Goal: Task Accomplishment & Management: Manage account settings

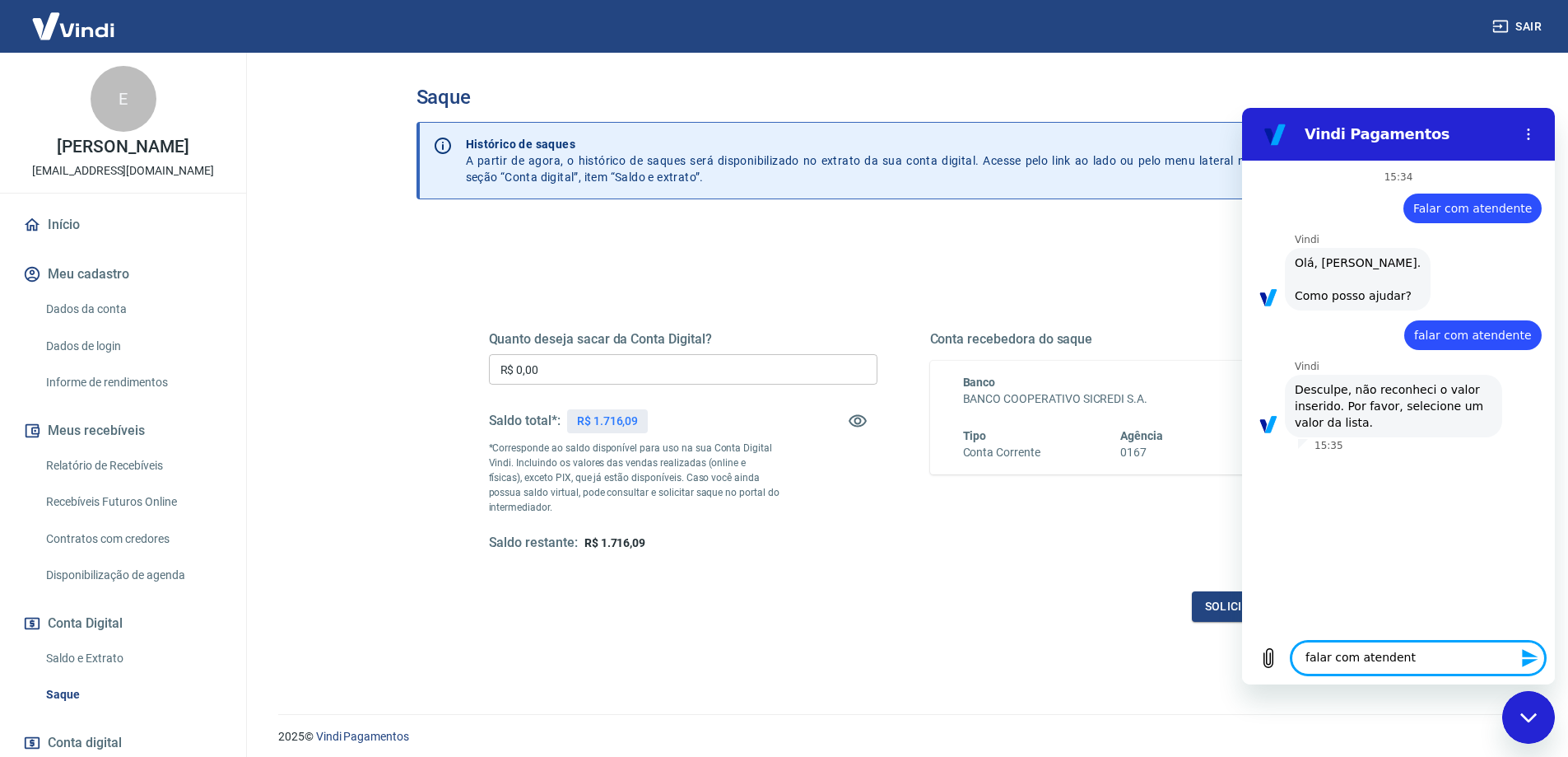
type textarea "falar com atendente"
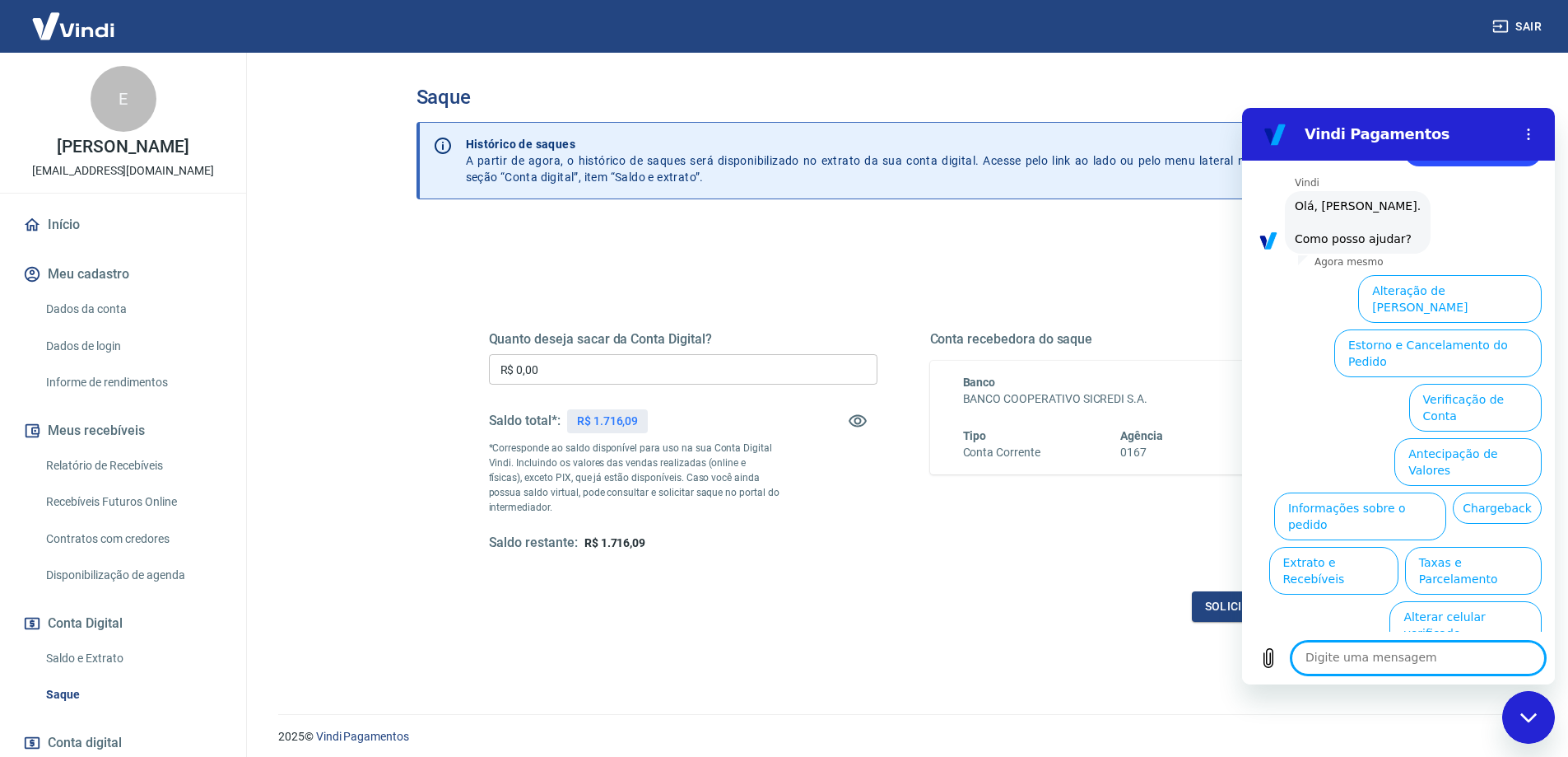
scroll to position [348, 0]
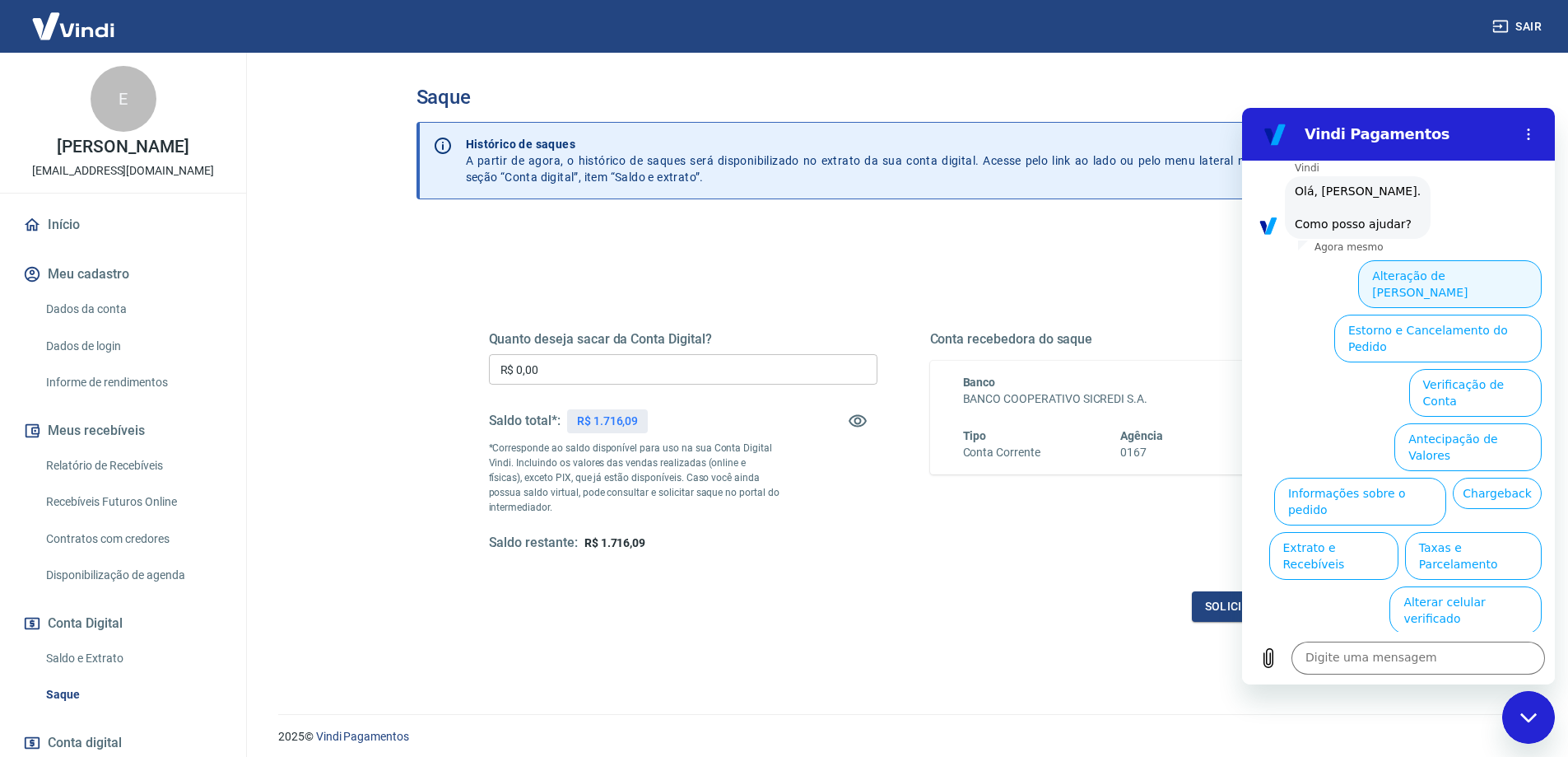
click at [1463, 305] on button "Alteração de [PERSON_NAME]" at bounding box center [1450, 283] width 183 height 47
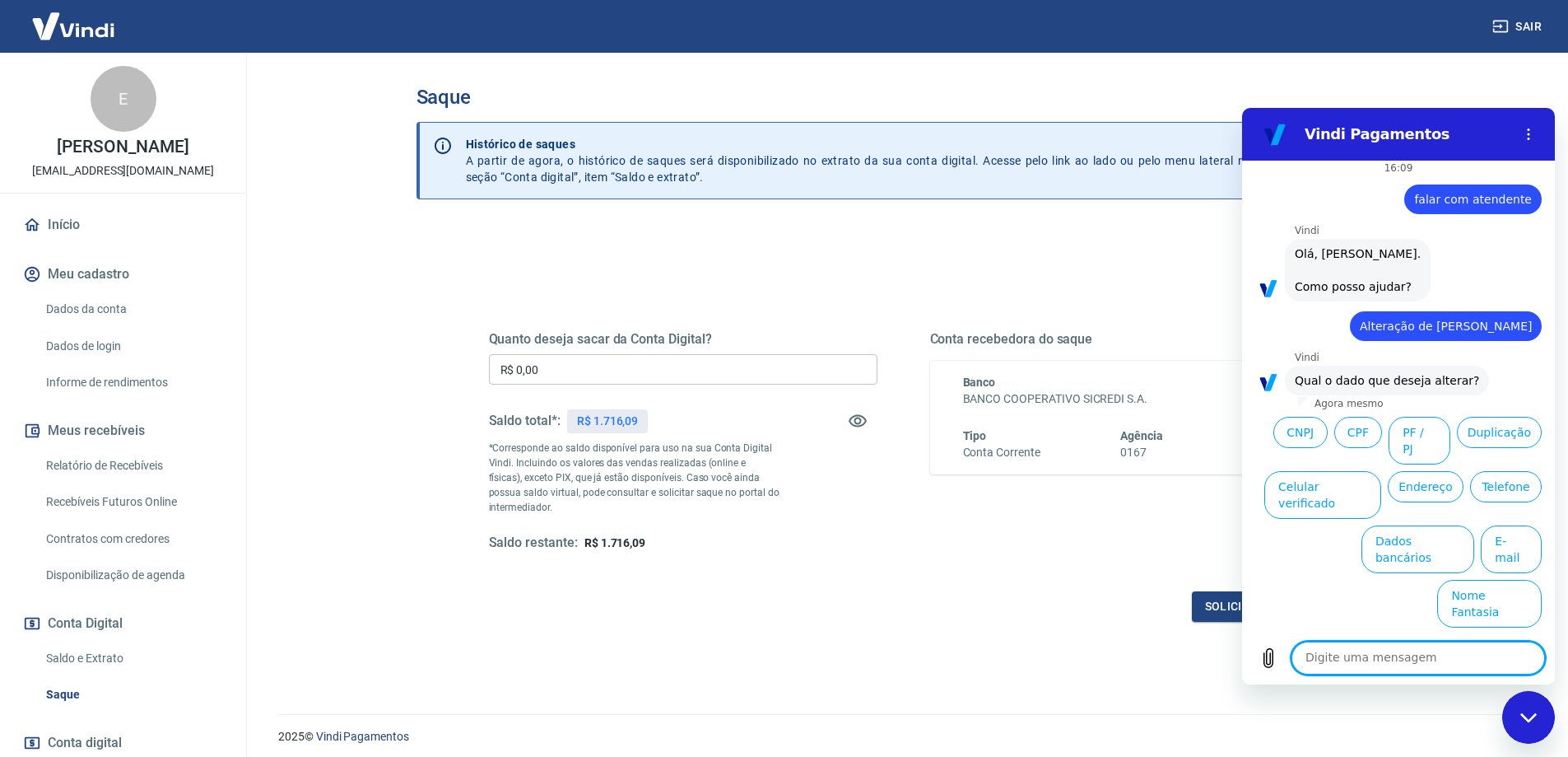
scroll to position [291, 0]
click at [1529, 136] on icon "Menu de opções" at bounding box center [1529, 135] width 14 height 14
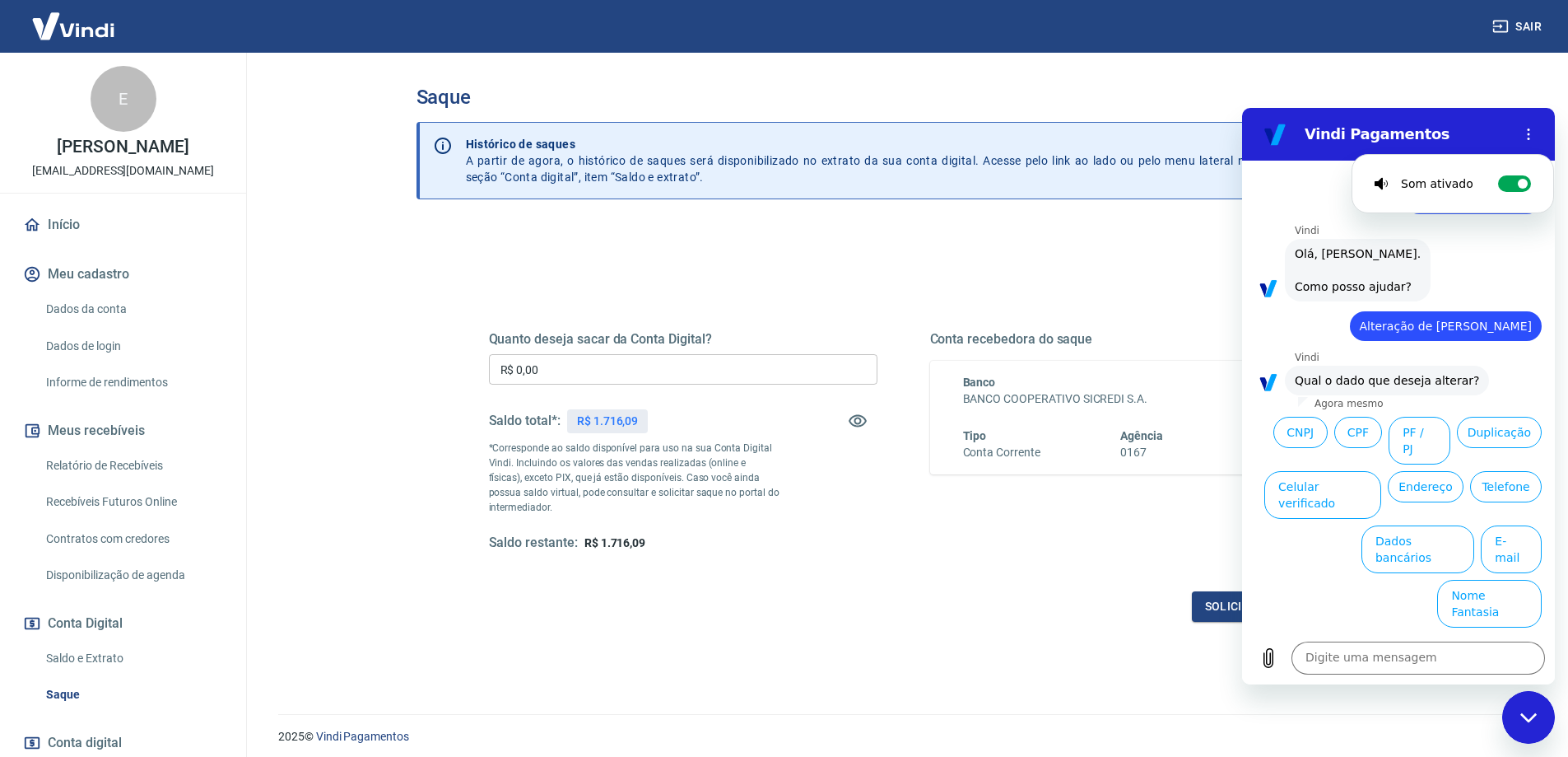
click at [1414, 139] on h2 "Vindi Pagamentos" at bounding box center [1404, 134] width 201 height 19
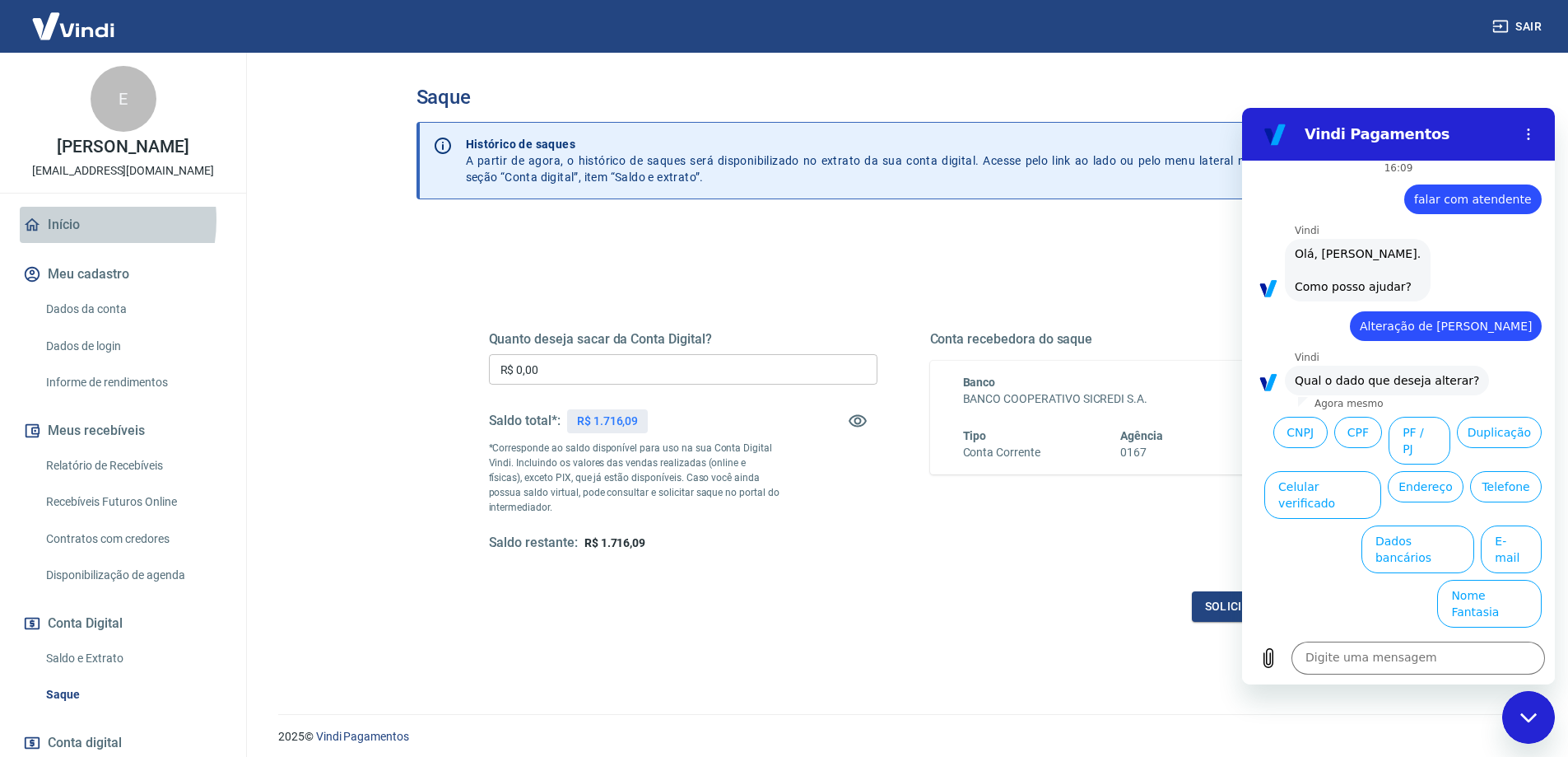
click at [61, 237] on link "Início" at bounding box center [122, 224] width 206 height 36
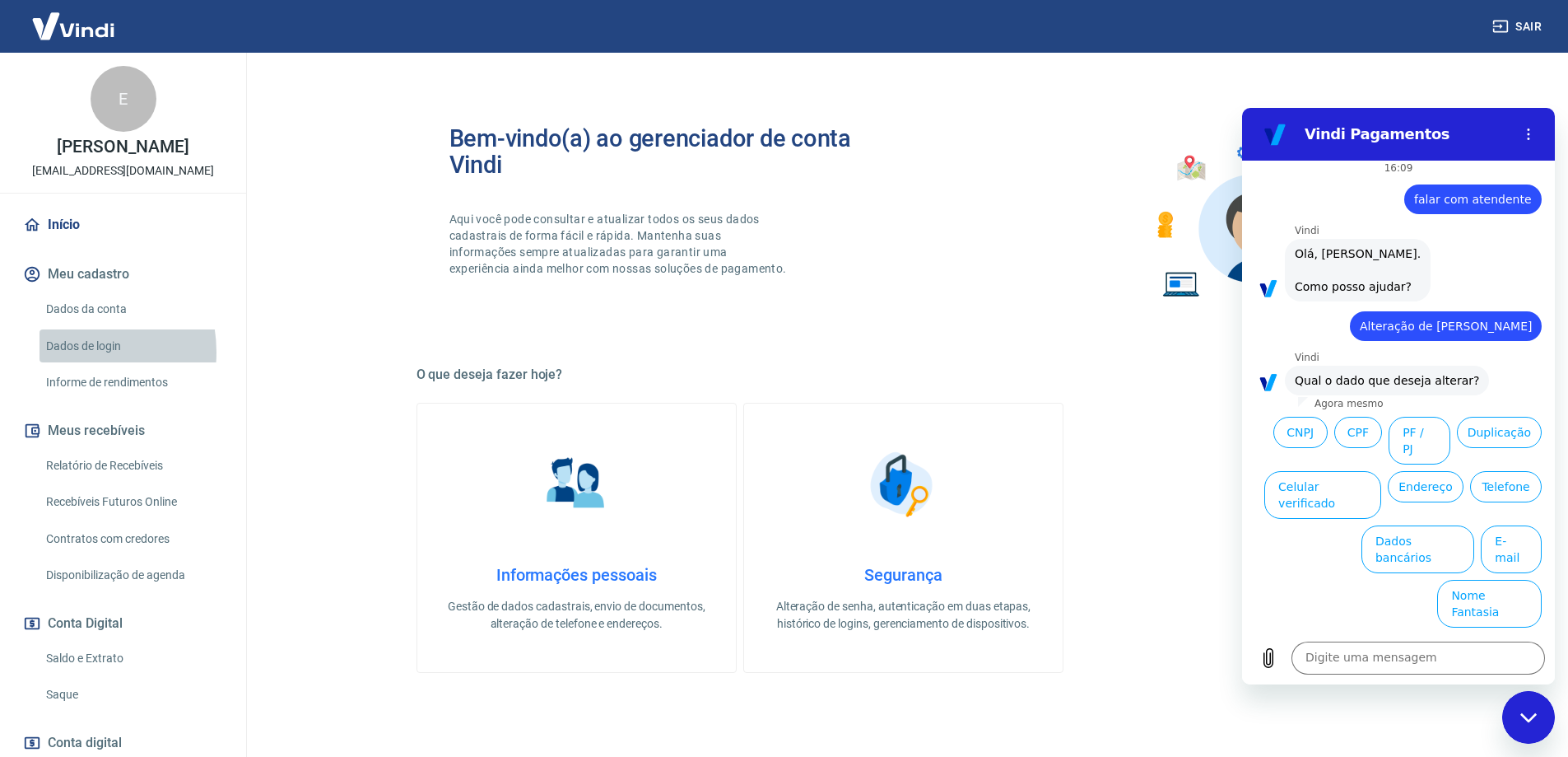
click at [71, 363] on link "Dados de login" at bounding box center [133, 346] width 187 height 34
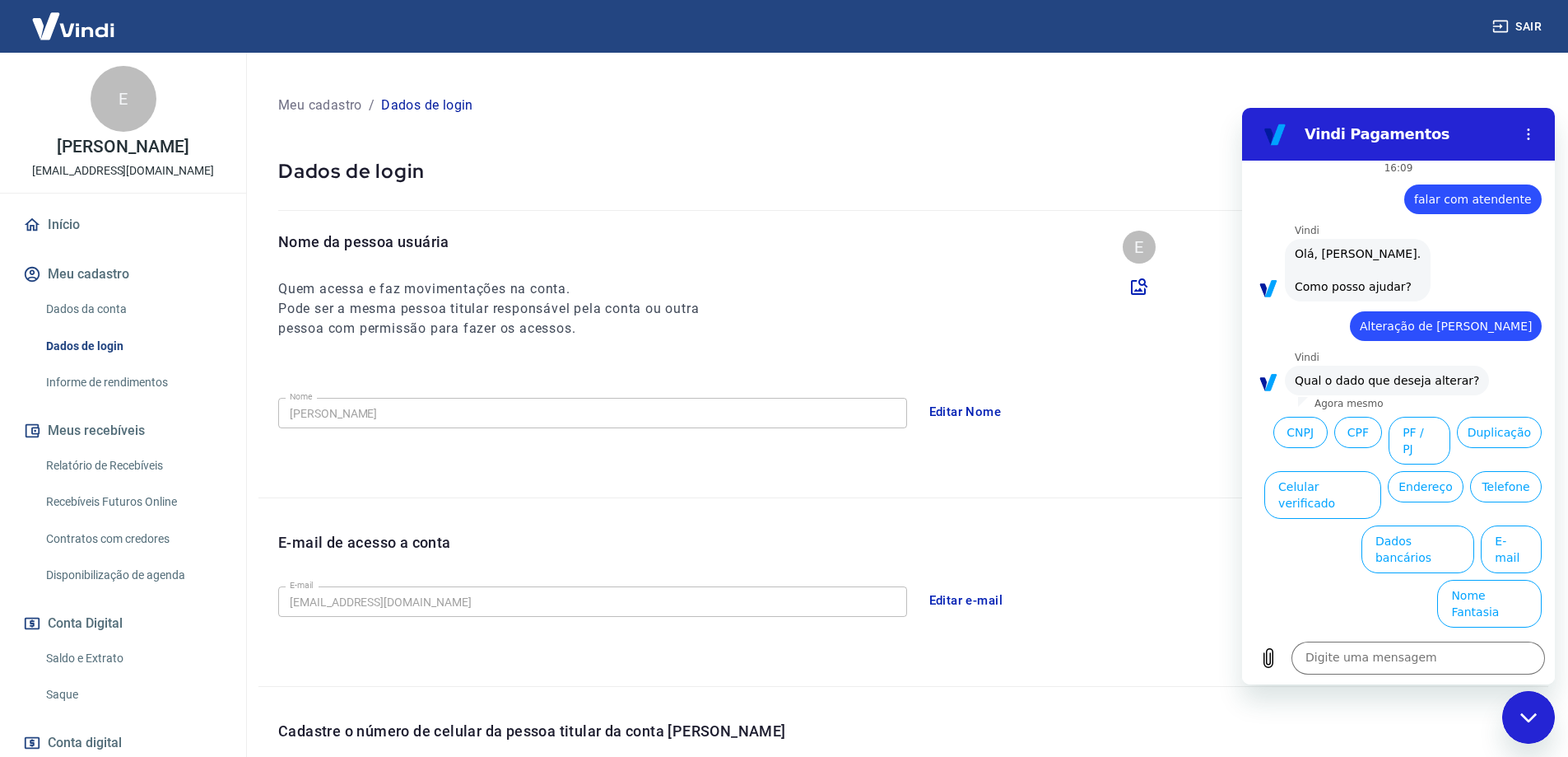
click at [105, 322] on link "Dados da conta" at bounding box center [133, 309] width 187 height 34
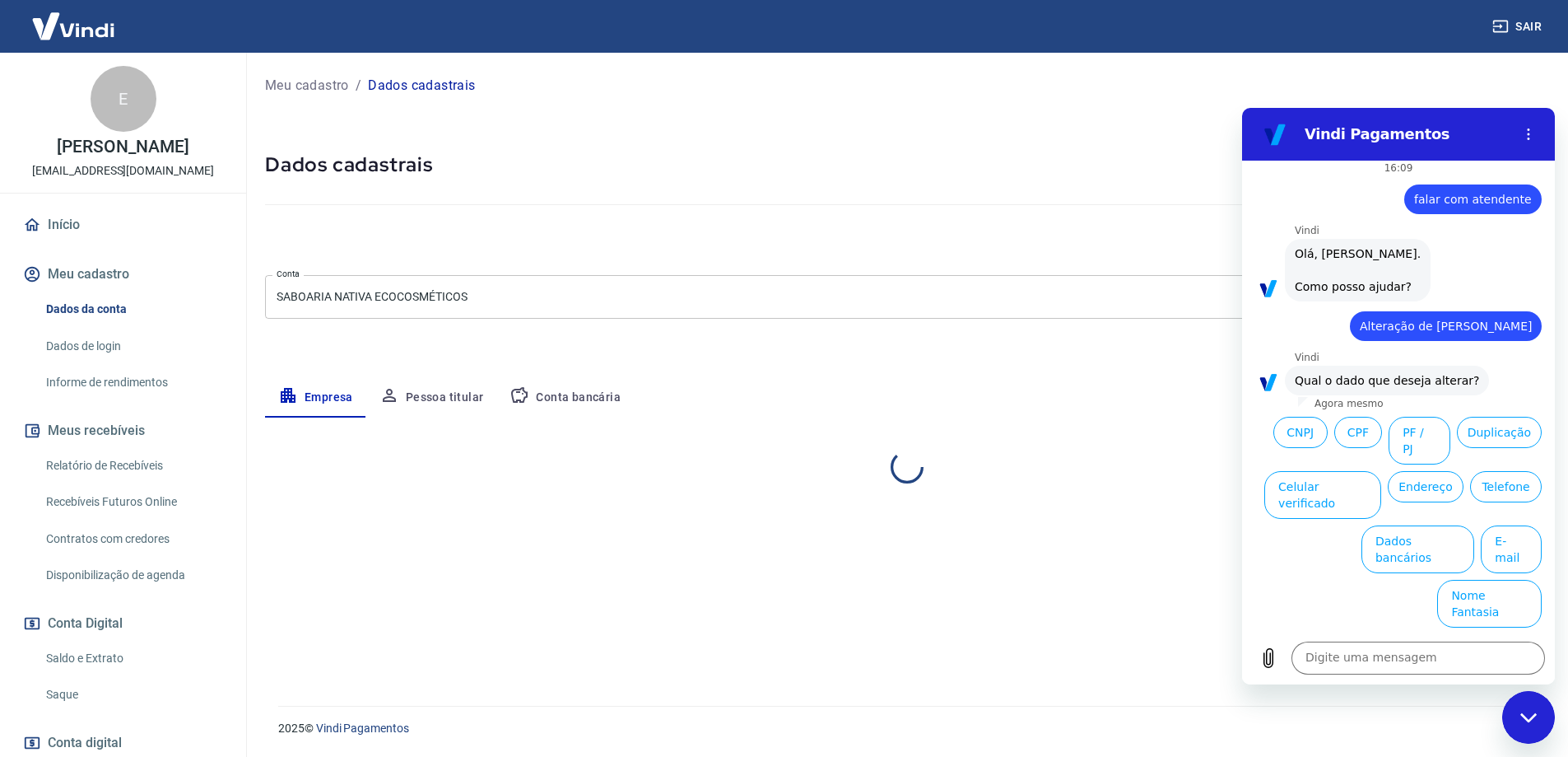
select select "ES"
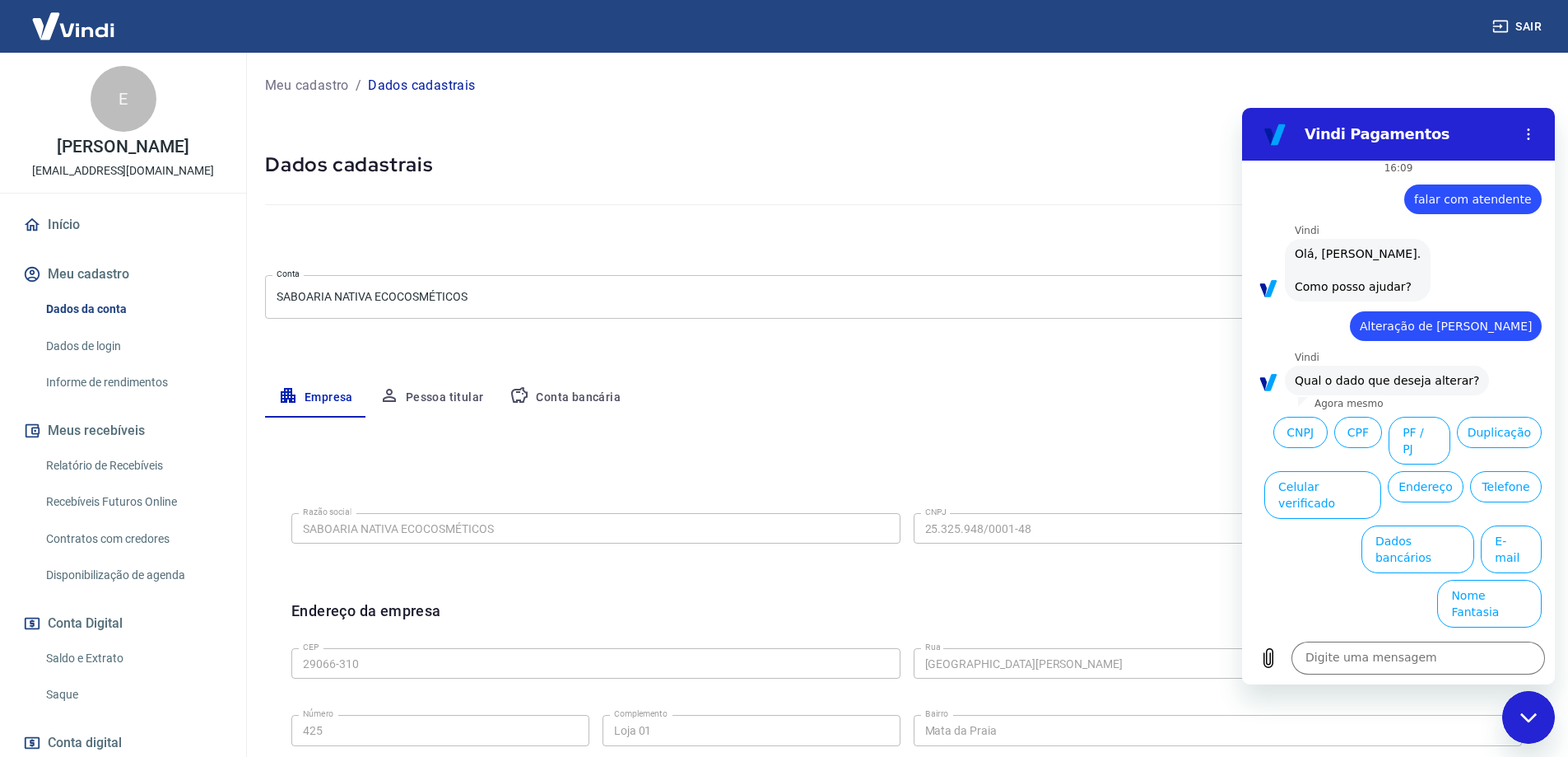
click at [1539, 708] on div "Fechar janela de mensagens" at bounding box center [1528, 716] width 49 height 49
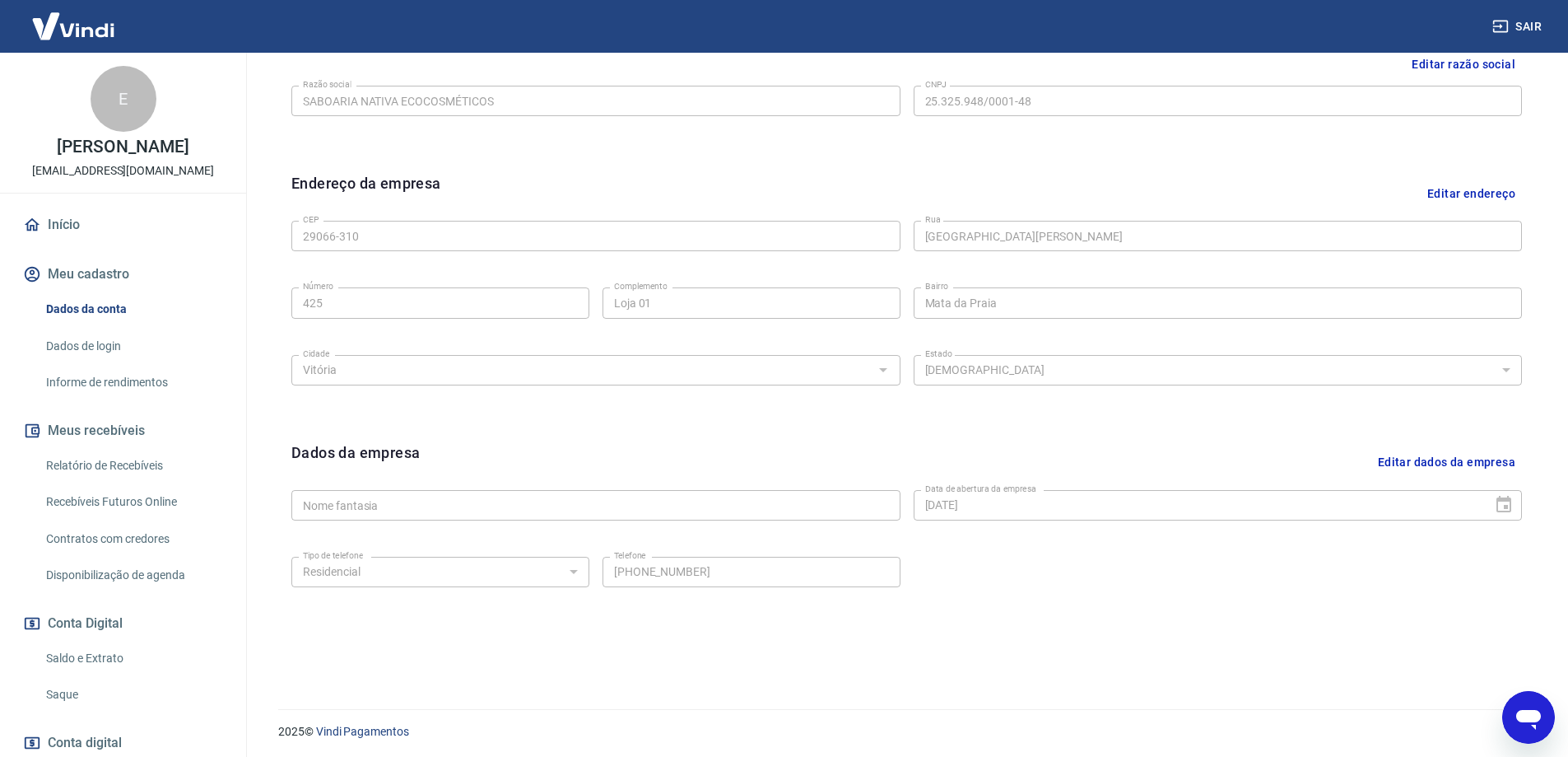
scroll to position [430, 0]
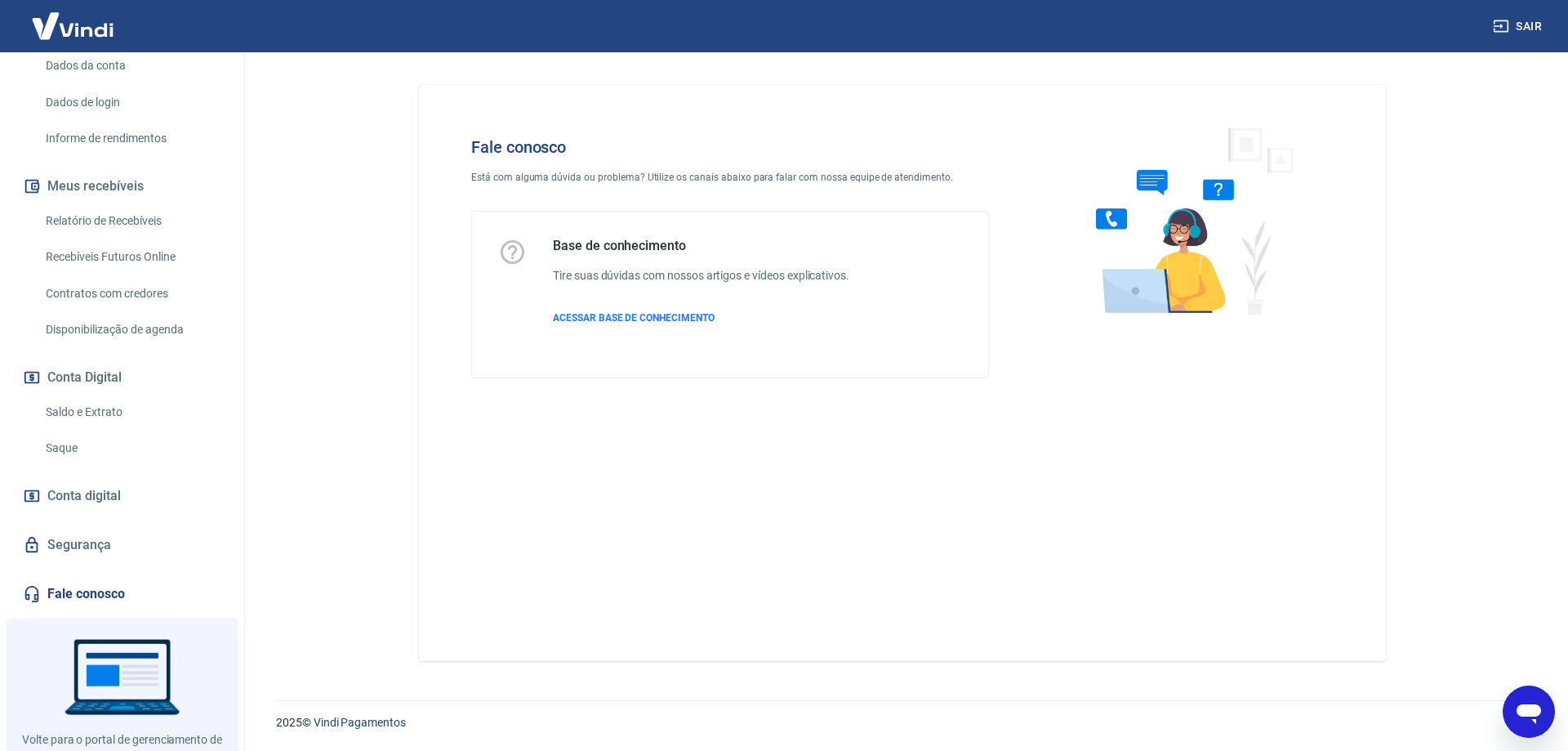
scroll to position [317, 0]
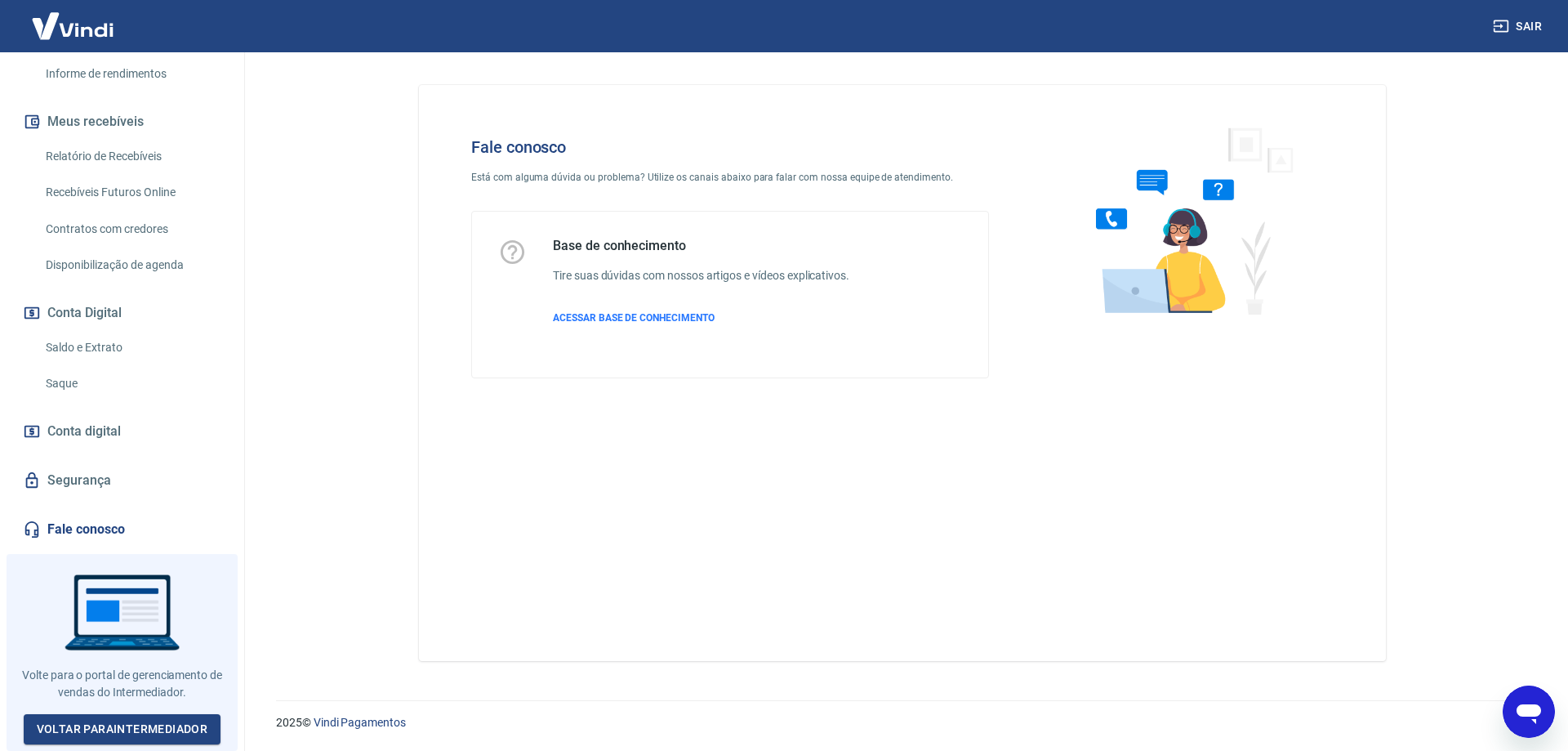
click at [75, 492] on link "Segurança" at bounding box center [121, 480] width 205 height 36
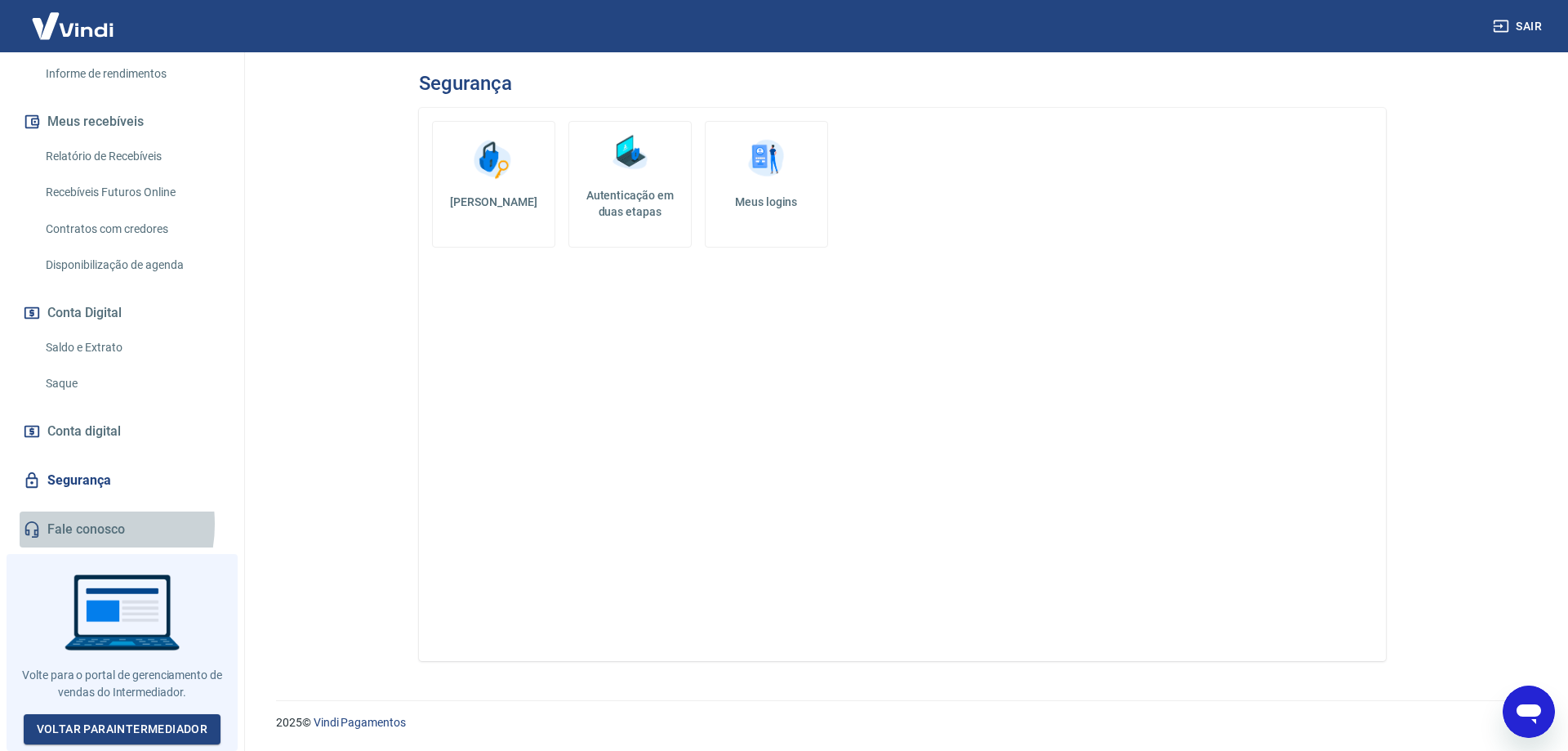
click at [68, 529] on link "Fale conosco" at bounding box center [121, 529] width 205 height 36
